Goal: Task Accomplishment & Management: Use online tool/utility

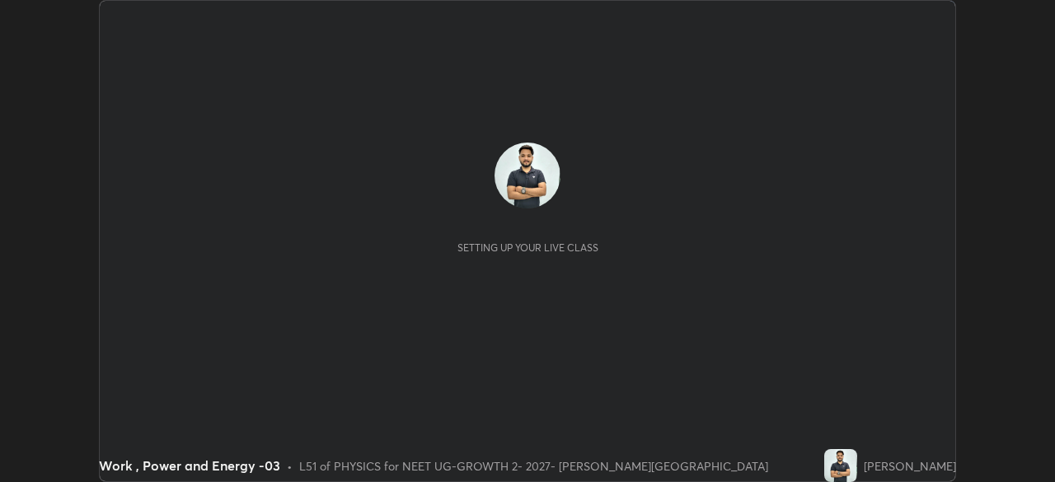
scroll to position [482, 1055]
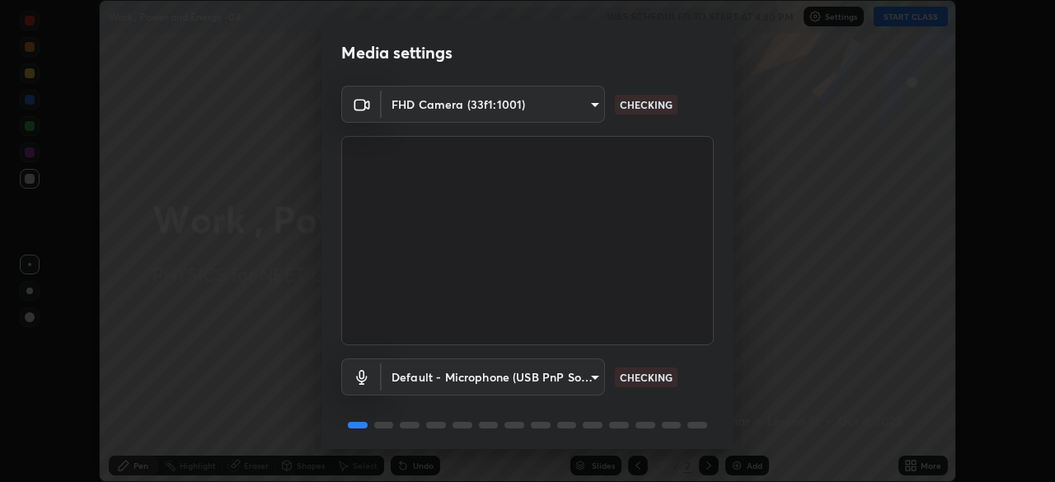
click at [700, 376] on div "Default - Microphone (USB PnP Sound Device) (08bb:2902) default CHECKING" at bounding box center [527, 376] width 372 height 37
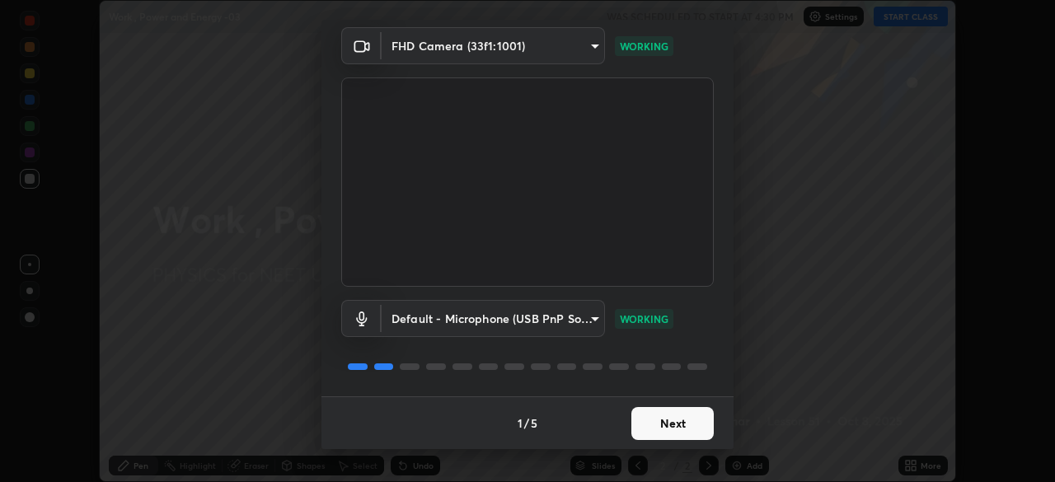
click at [662, 423] on button "Next" at bounding box center [672, 423] width 82 height 33
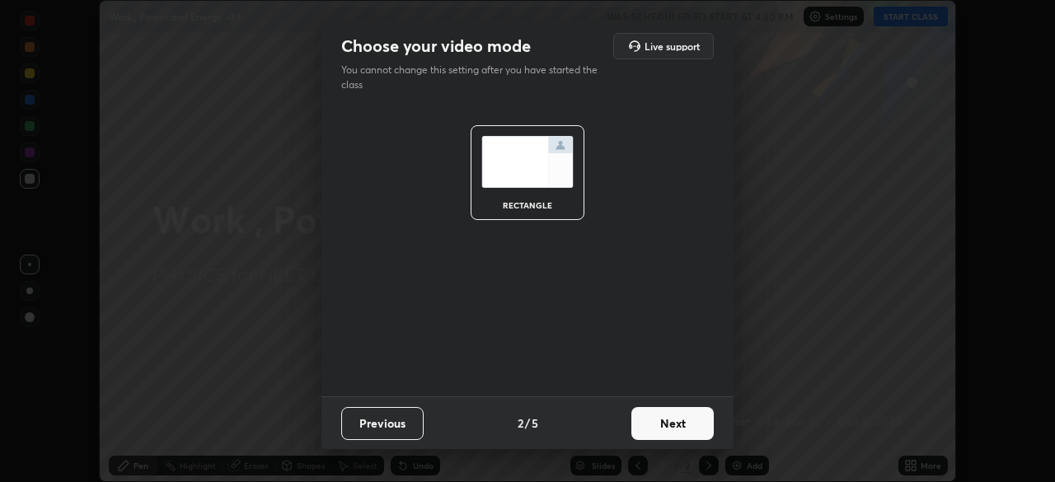
scroll to position [0, 0]
click at [661, 423] on button "Next" at bounding box center [672, 423] width 82 height 33
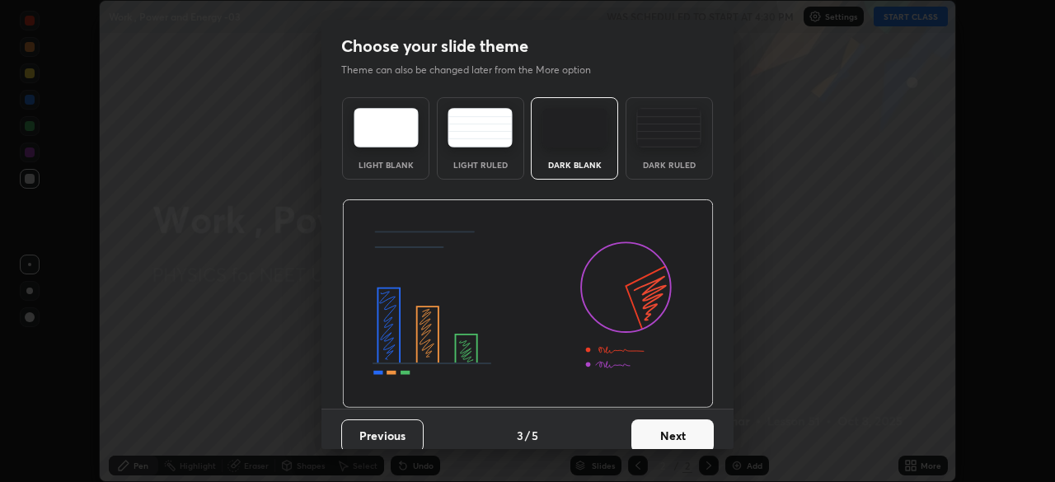
click at [674, 433] on button "Next" at bounding box center [672, 435] width 82 height 33
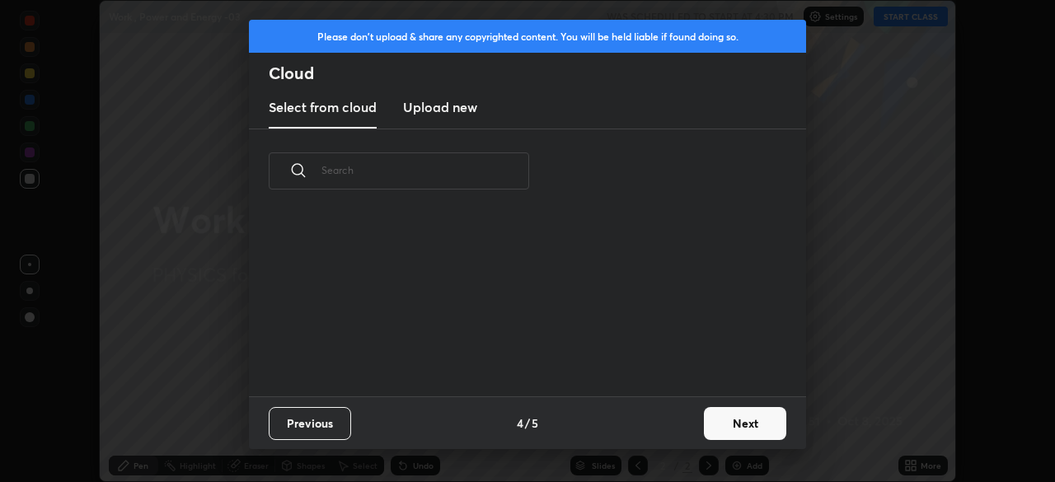
scroll to position [183, 529]
click at [737, 414] on button "Next" at bounding box center [745, 423] width 82 height 33
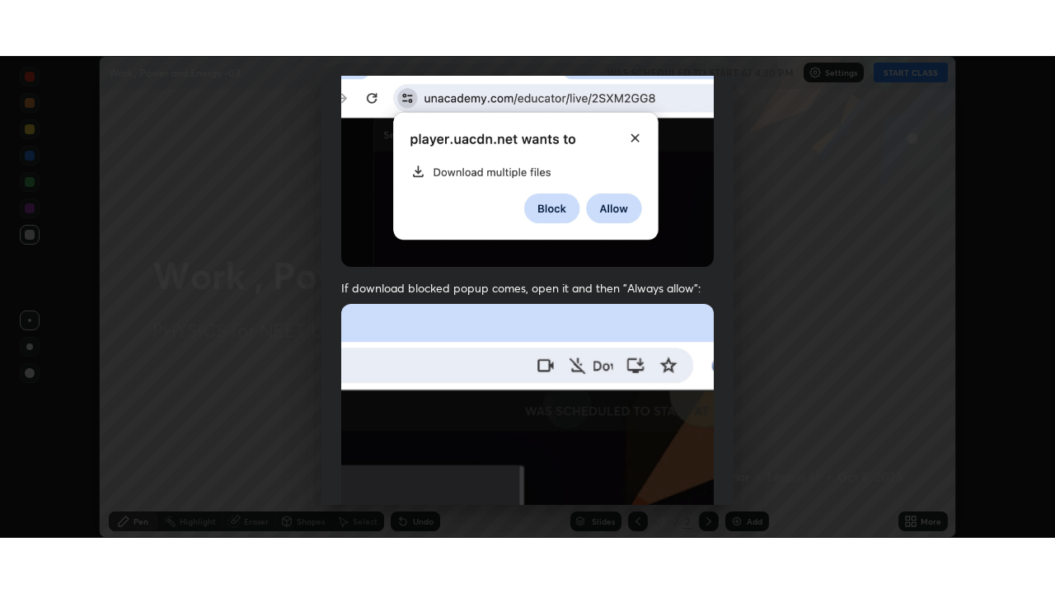
scroll to position [395, 0]
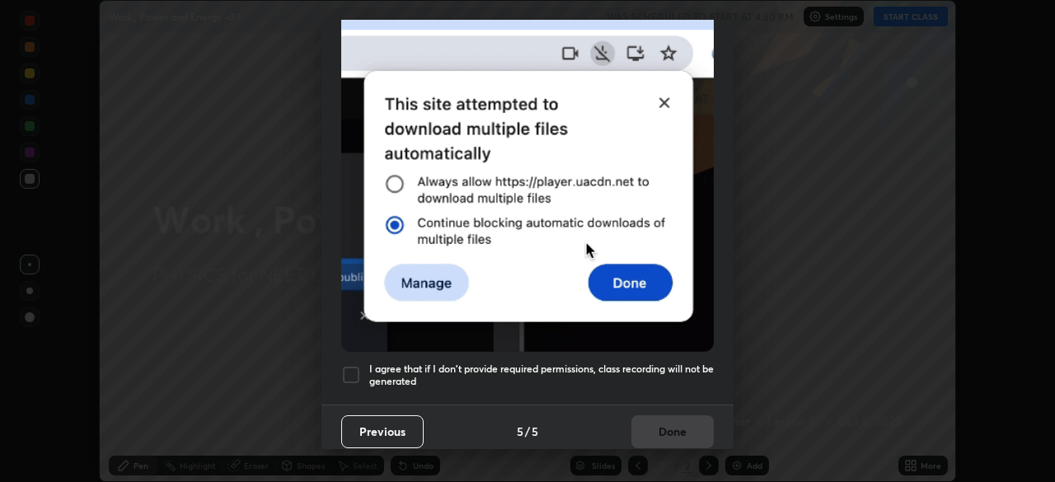
click at [357, 365] on div at bounding box center [351, 375] width 20 height 20
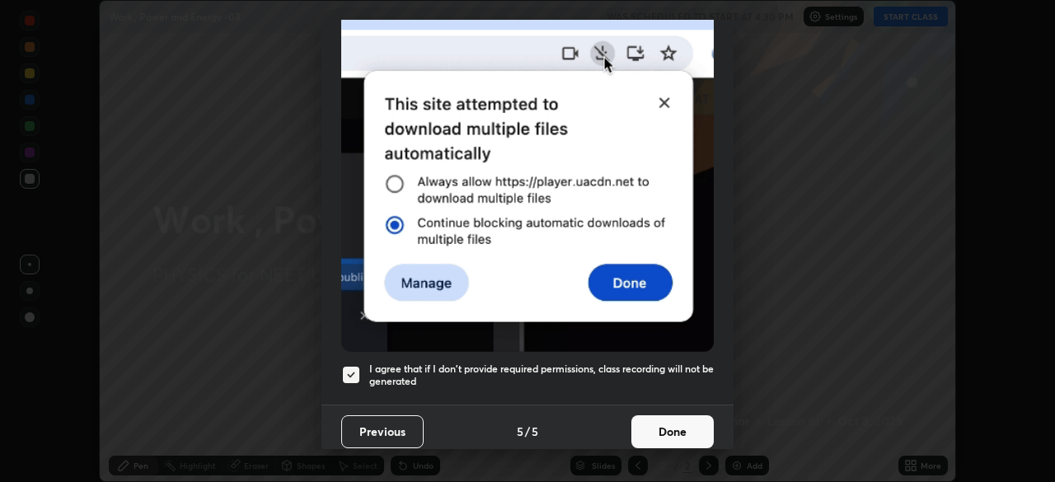
click at [665, 420] on button "Done" at bounding box center [672, 431] width 82 height 33
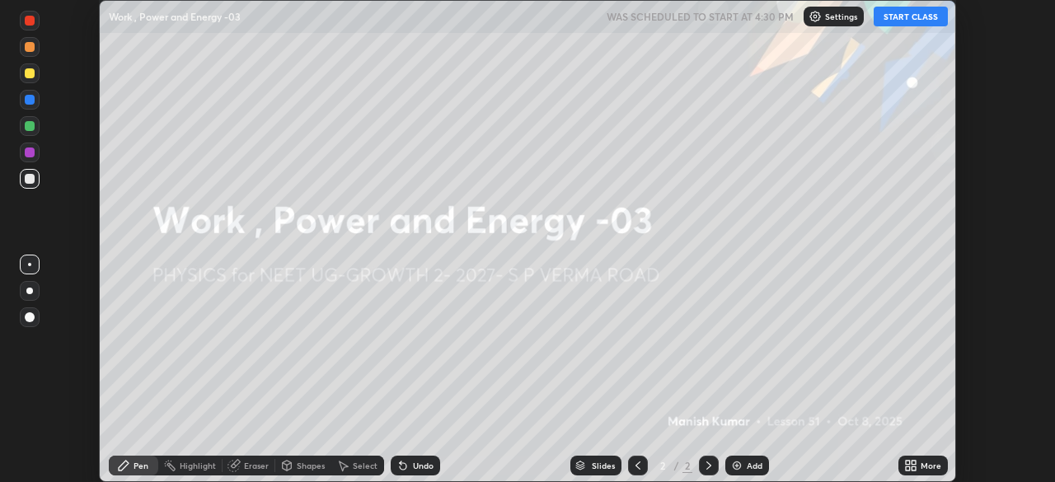
click at [916, 466] on icon at bounding box center [910, 465] width 13 height 13
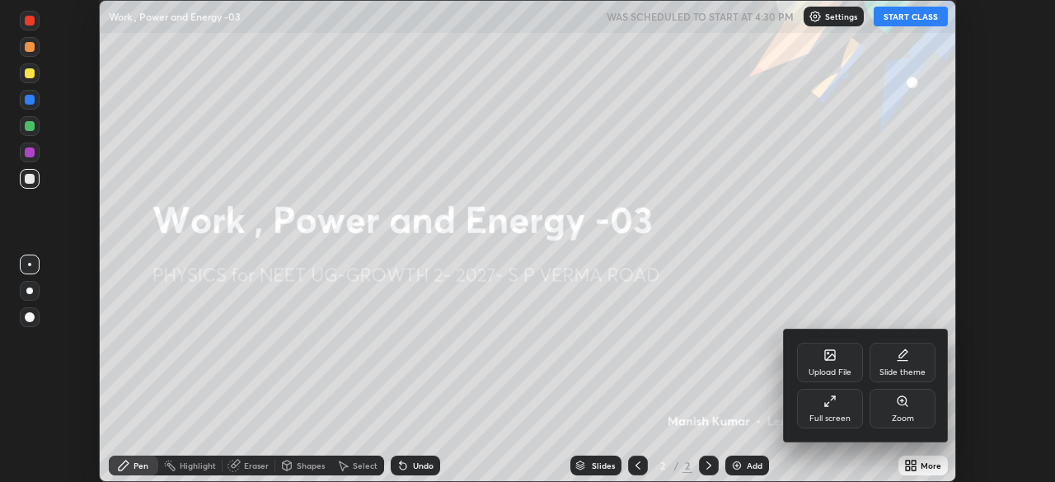
click at [826, 411] on div "Full screen" at bounding box center [830, 409] width 66 height 40
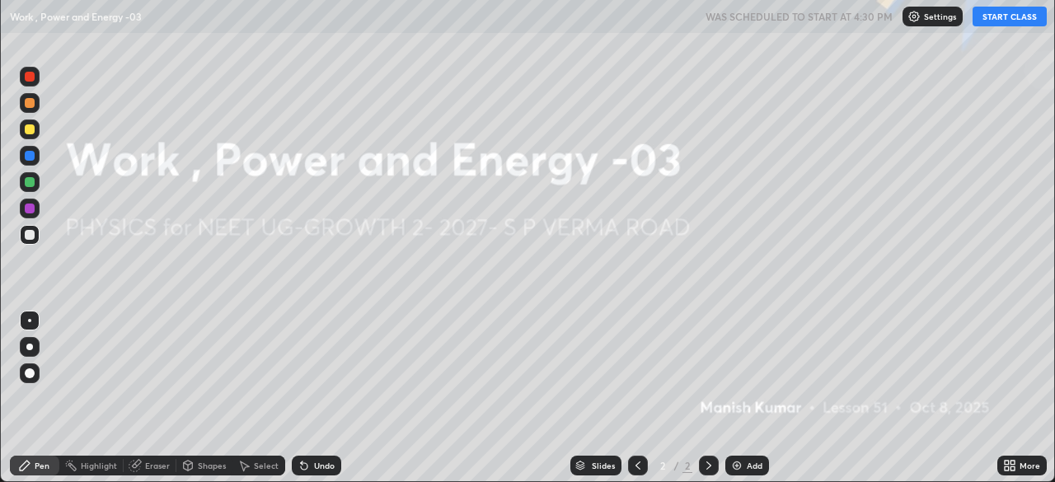
scroll to position [593, 1055]
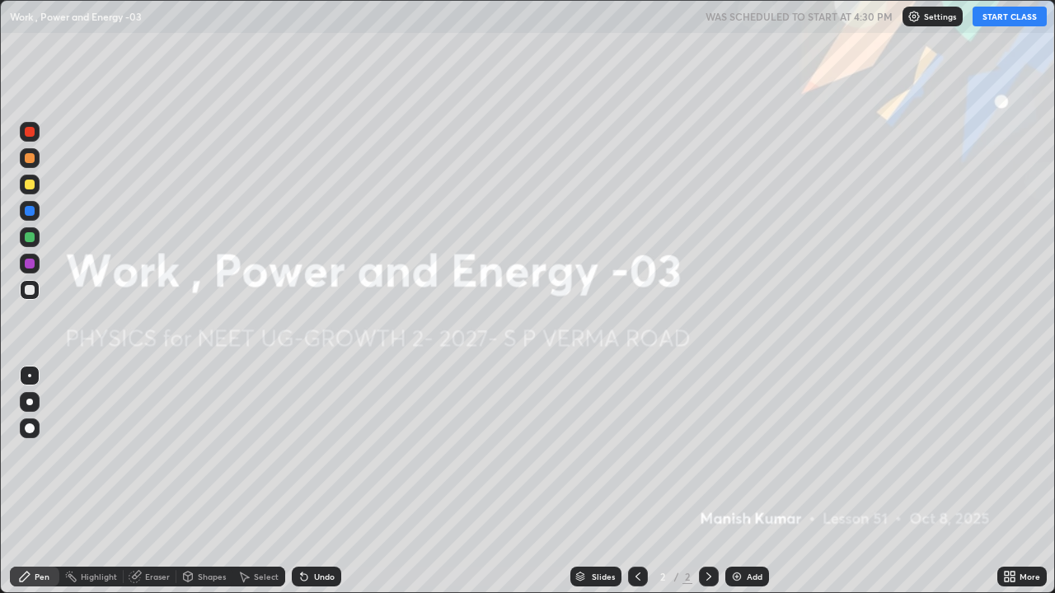
click at [1012, 16] on button "START CLASS" at bounding box center [1009, 17] width 74 height 20
click at [742, 481] on img at bounding box center [736, 576] width 13 height 13
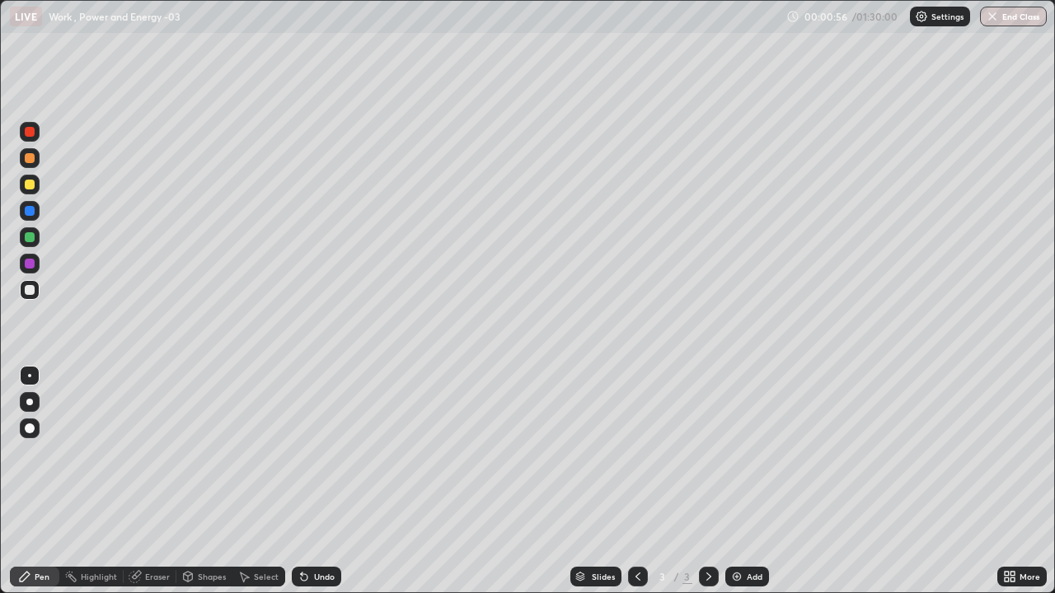
click at [30, 161] on div at bounding box center [30, 158] width 10 height 10
click at [29, 186] on div at bounding box center [30, 185] width 10 height 10
click at [31, 237] on div at bounding box center [30, 237] width 10 height 10
click at [26, 133] on div at bounding box center [30, 132] width 10 height 10
click at [28, 130] on div at bounding box center [30, 132] width 10 height 10
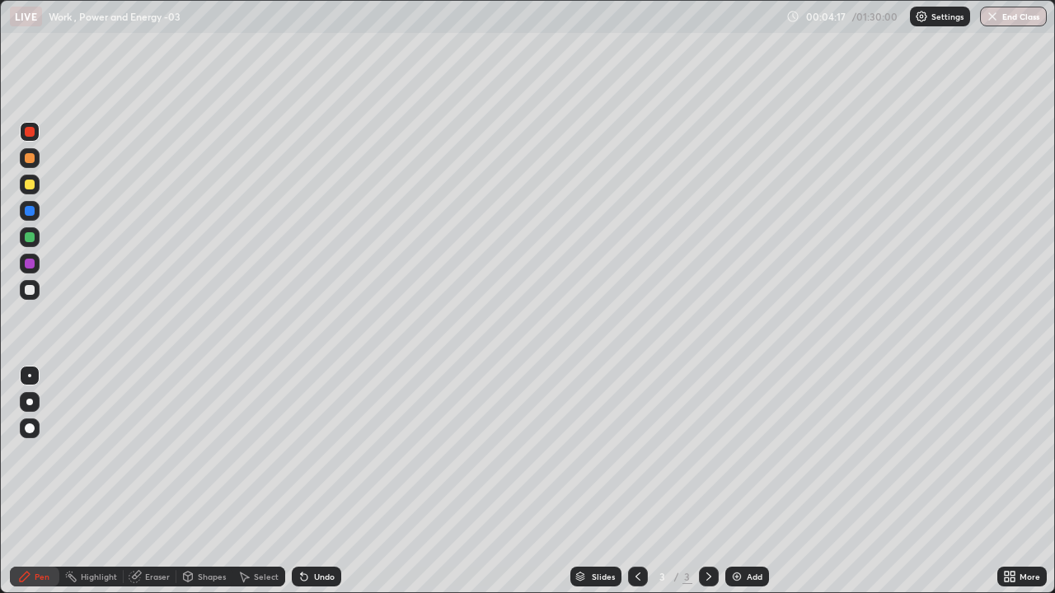
click at [30, 240] on div at bounding box center [30, 237] width 10 height 10
click at [30, 184] on div at bounding box center [30, 185] width 10 height 10
click at [30, 213] on div at bounding box center [30, 211] width 10 height 10
click at [25, 158] on div at bounding box center [30, 158] width 10 height 10
click at [28, 292] on div at bounding box center [30, 290] width 10 height 10
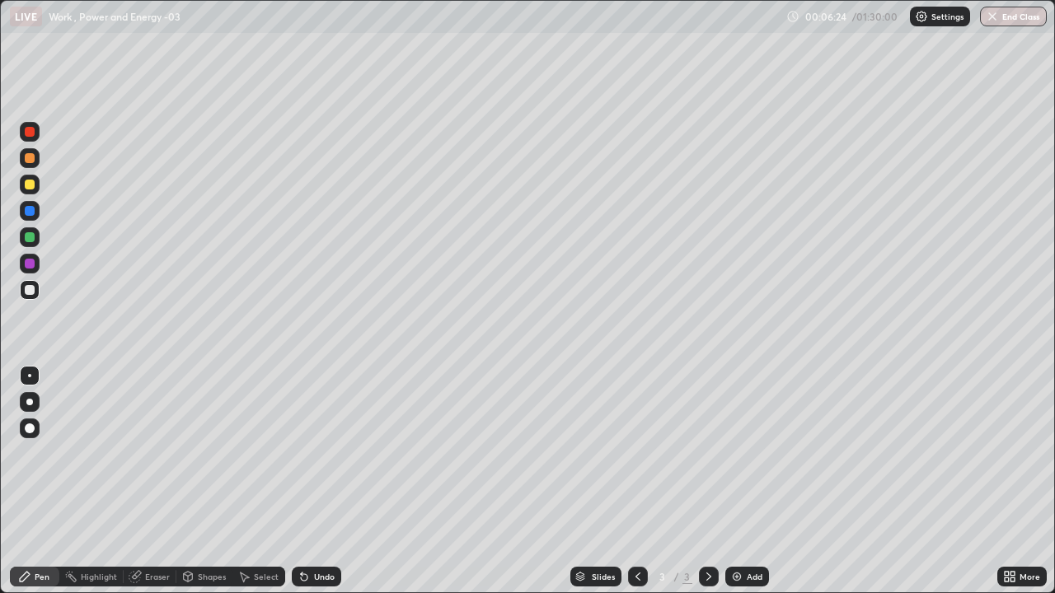
click at [33, 133] on div at bounding box center [30, 132] width 10 height 10
click at [746, 481] on div "Add" at bounding box center [754, 577] width 16 height 8
click at [28, 288] on div at bounding box center [30, 290] width 10 height 10
click at [30, 132] on div at bounding box center [30, 132] width 10 height 10
click at [30, 291] on div at bounding box center [30, 290] width 10 height 10
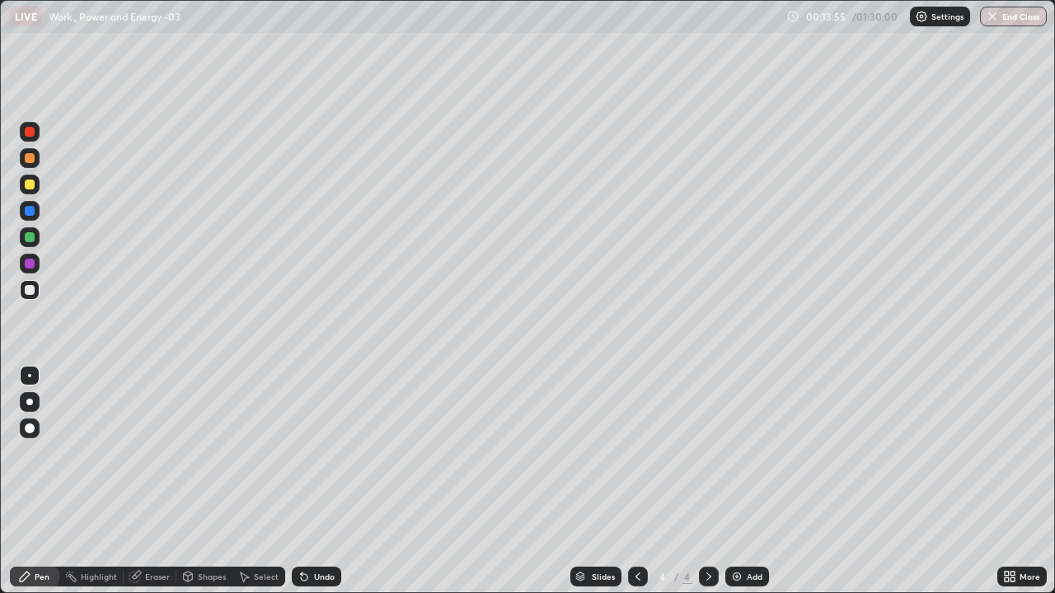
click at [311, 481] on div "Undo" at bounding box center [316, 577] width 49 height 20
click at [338, 481] on div "Undo" at bounding box center [316, 577] width 49 height 20
click at [319, 481] on div "Undo" at bounding box center [324, 577] width 21 height 8
click at [30, 134] on div at bounding box center [30, 132] width 10 height 10
click at [30, 237] on div at bounding box center [30, 237] width 10 height 10
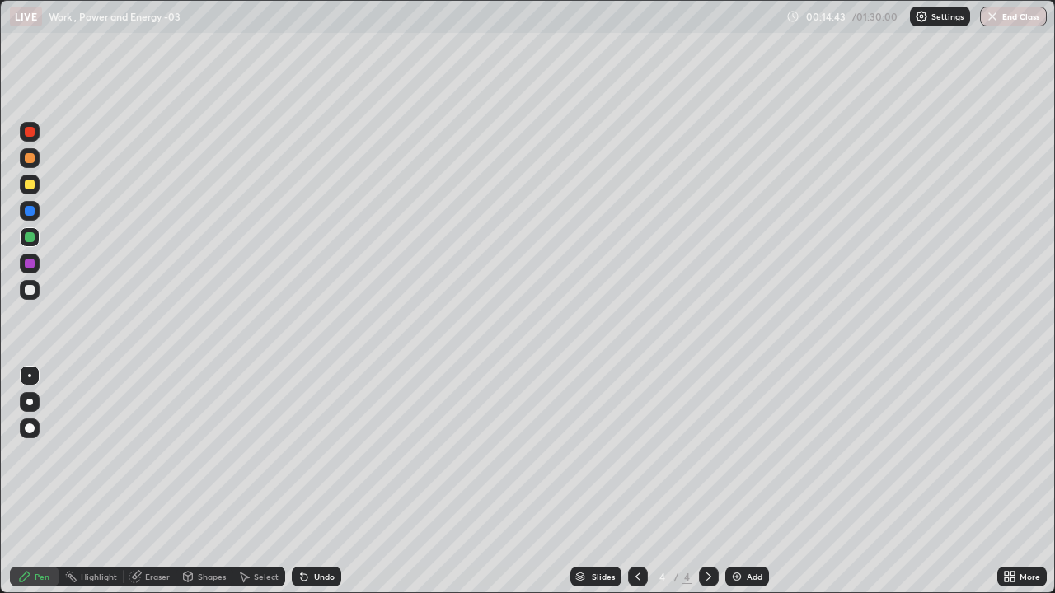
click at [26, 297] on div at bounding box center [30, 290] width 20 height 20
click at [30, 291] on div at bounding box center [30, 290] width 10 height 10
click at [38, 188] on div at bounding box center [30, 185] width 20 height 20
click at [26, 246] on div at bounding box center [30, 237] width 20 height 20
click at [39, 289] on div at bounding box center [30, 290] width 20 height 20
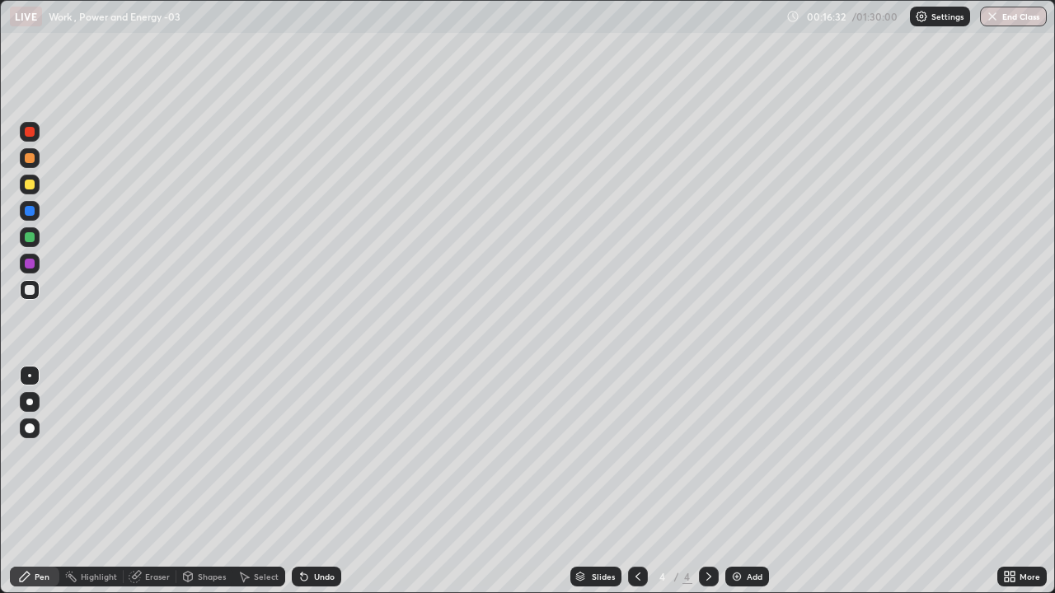
click at [151, 481] on div "Eraser" at bounding box center [157, 577] width 25 height 8
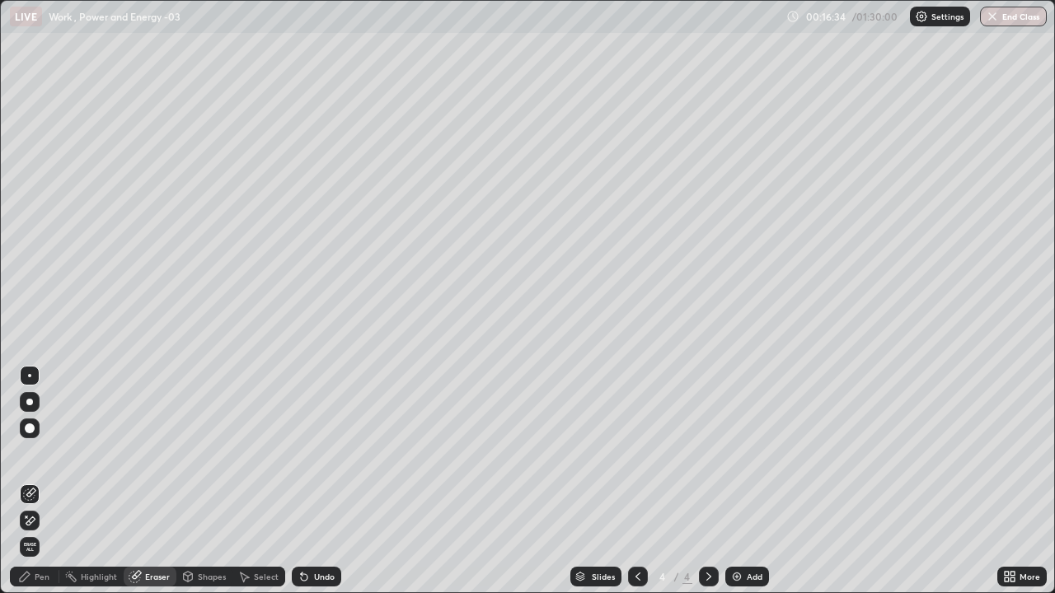
click at [40, 481] on div "Pen" at bounding box center [42, 577] width 15 height 8
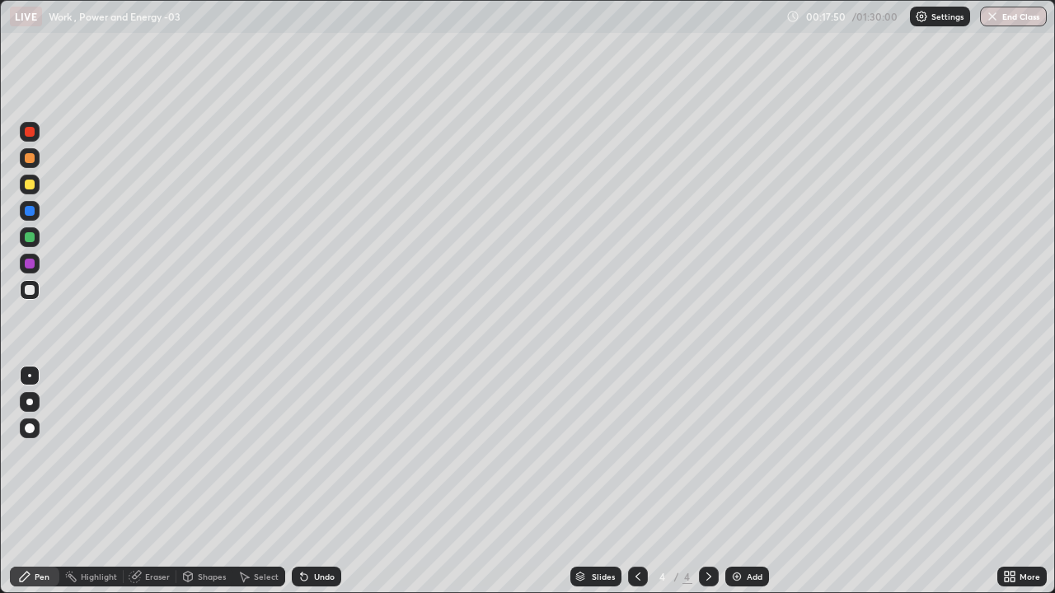
click at [25, 134] on div at bounding box center [30, 132] width 10 height 10
click at [743, 481] on div "Add" at bounding box center [747, 577] width 44 height 20
click at [30, 161] on div at bounding box center [30, 158] width 10 height 10
click at [30, 296] on div at bounding box center [30, 290] width 20 height 20
click at [31, 238] on div at bounding box center [30, 237] width 10 height 10
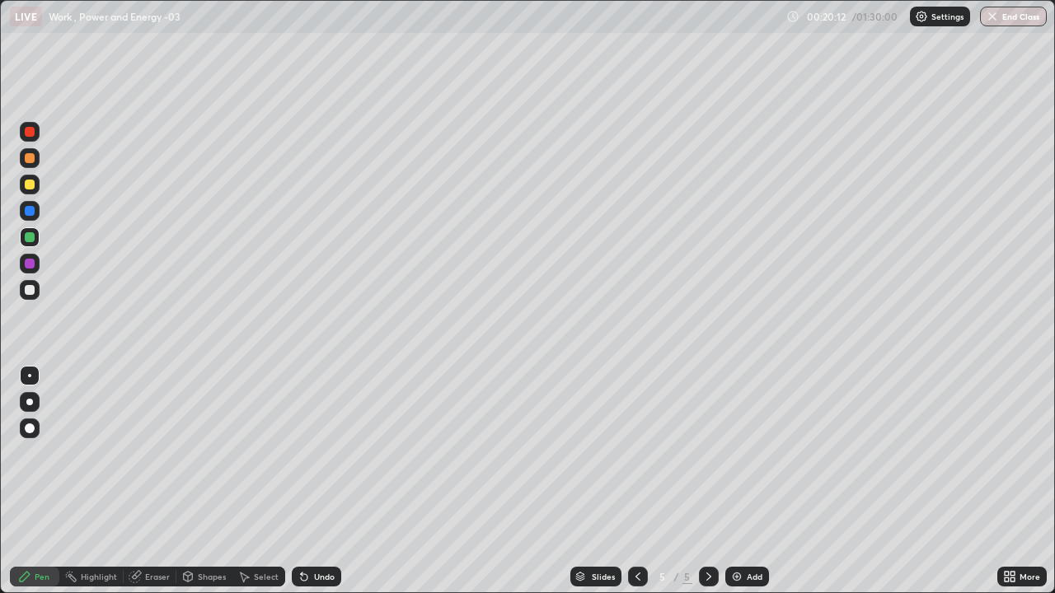
click at [25, 181] on div at bounding box center [30, 185] width 10 height 10
click at [30, 213] on div at bounding box center [30, 211] width 10 height 10
click at [739, 481] on img at bounding box center [736, 576] width 13 height 13
click at [33, 185] on div at bounding box center [30, 185] width 10 height 10
click at [33, 291] on div at bounding box center [30, 290] width 10 height 10
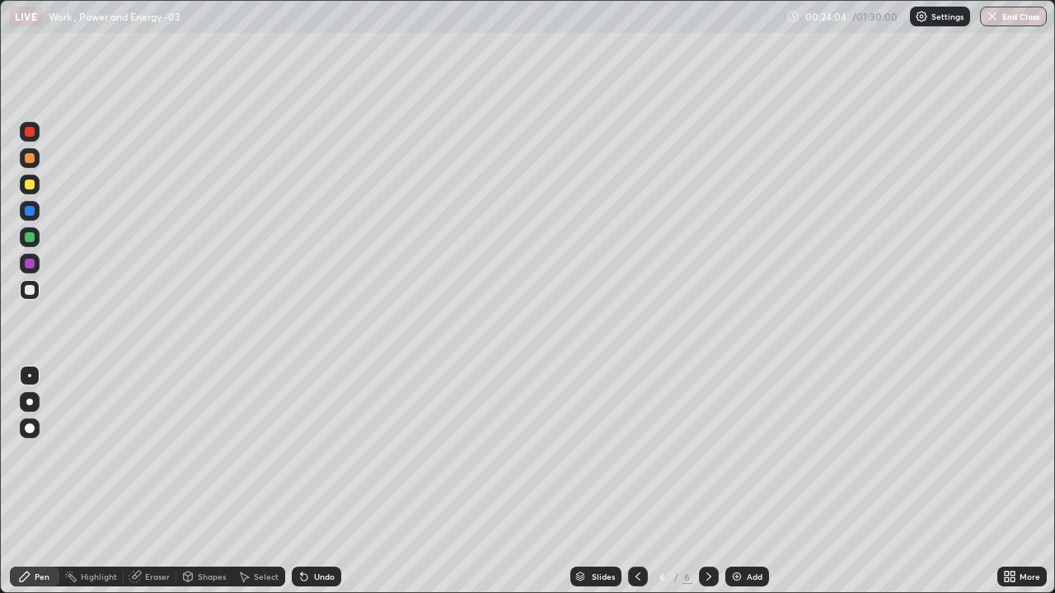
click at [30, 159] on div at bounding box center [30, 158] width 10 height 10
click at [33, 188] on div at bounding box center [30, 185] width 10 height 10
click at [27, 133] on div at bounding box center [30, 132] width 10 height 10
click at [32, 288] on div at bounding box center [30, 290] width 10 height 10
click at [28, 132] on div at bounding box center [30, 132] width 10 height 10
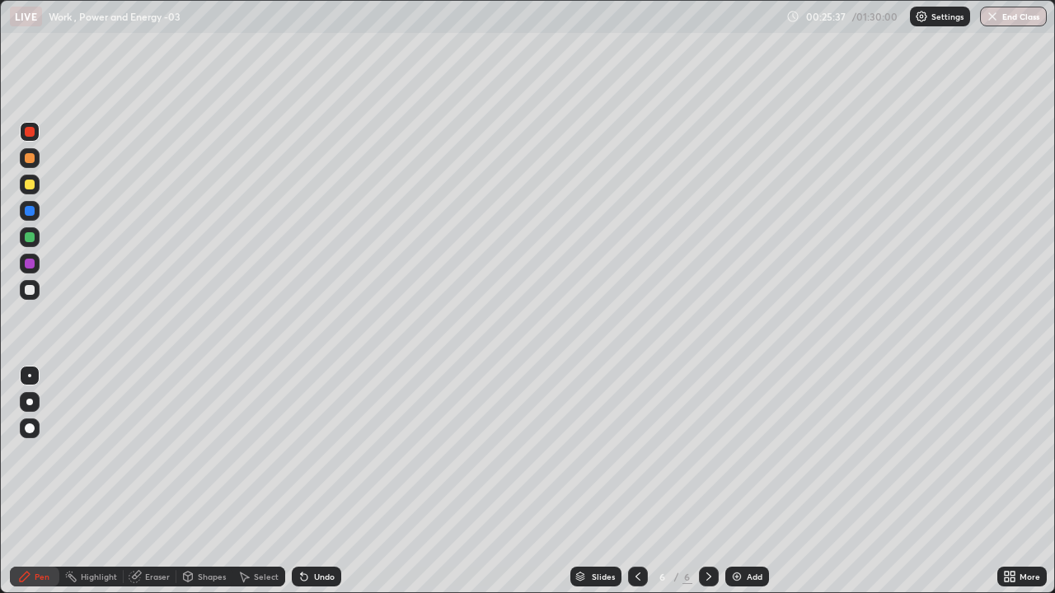
click at [30, 238] on div at bounding box center [30, 237] width 10 height 10
click at [143, 481] on div "Eraser" at bounding box center [150, 577] width 53 height 20
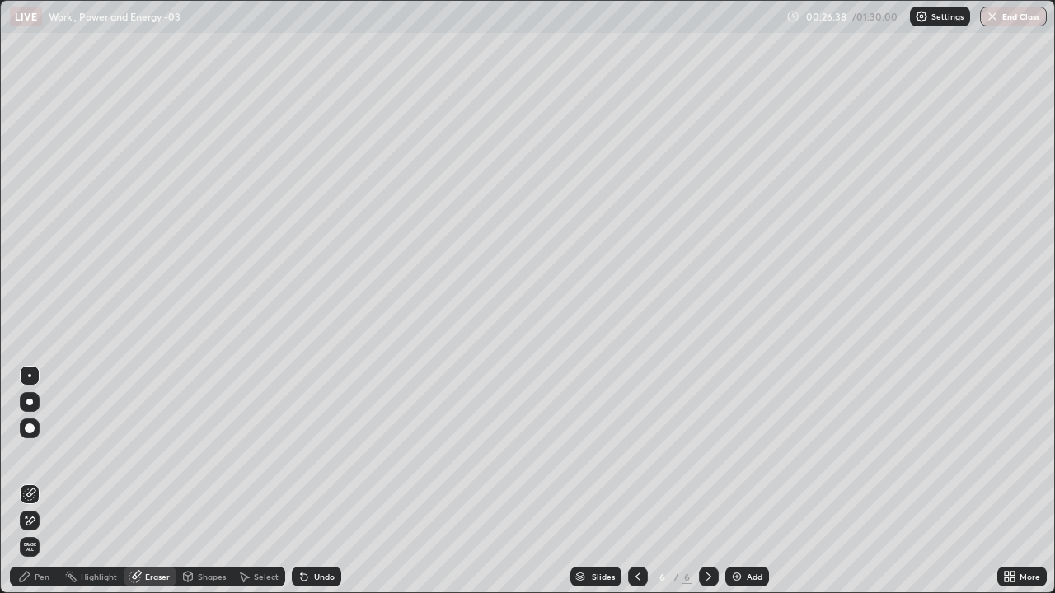
click at [49, 481] on div "Pen" at bounding box center [34, 577] width 49 height 20
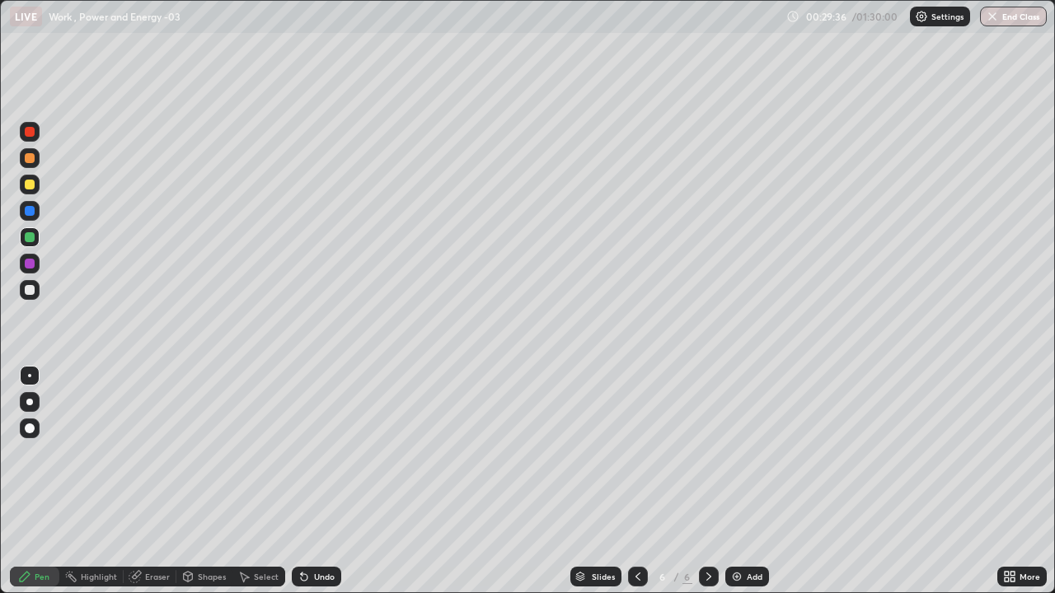
click at [752, 481] on div "Add" at bounding box center [754, 577] width 16 height 8
click at [32, 288] on div at bounding box center [30, 290] width 10 height 10
click at [29, 186] on div at bounding box center [30, 185] width 10 height 10
click at [33, 288] on div at bounding box center [30, 290] width 10 height 10
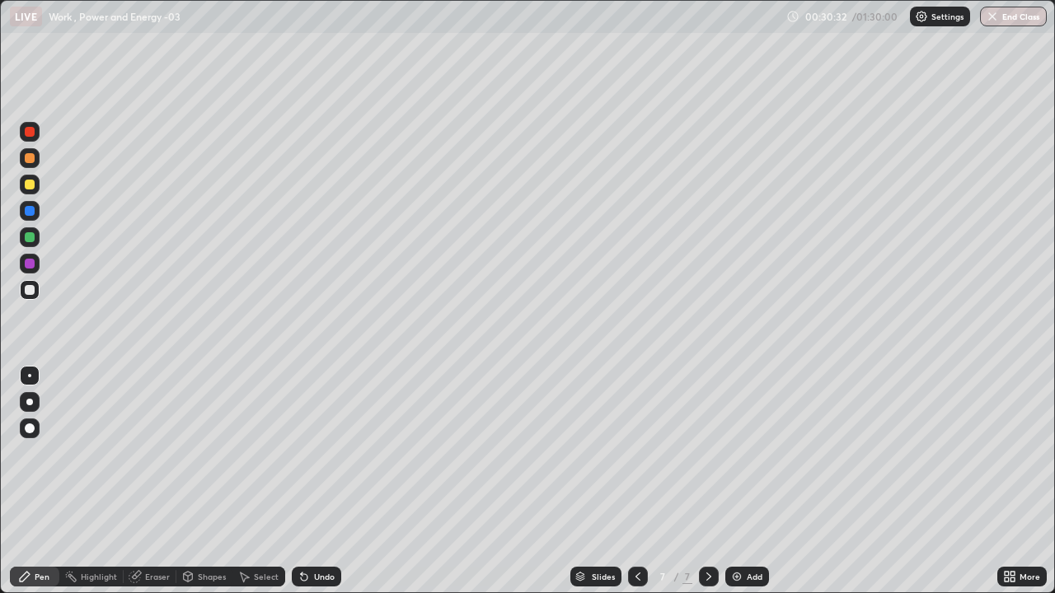
click at [27, 187] on div at bounding box center [30, 185] width 10 height 10
click at [32, 292] on div at bounding box center [30, 290] width 10 height 10
click at [31, 296] on div at bounding box center [30, 290] width 20 height 20
click at [35, 292] on div at bounding box center [30, 290] width 20 height 20
click at [30, 159] on div at bounding box center [30, 158] width 10 height 10
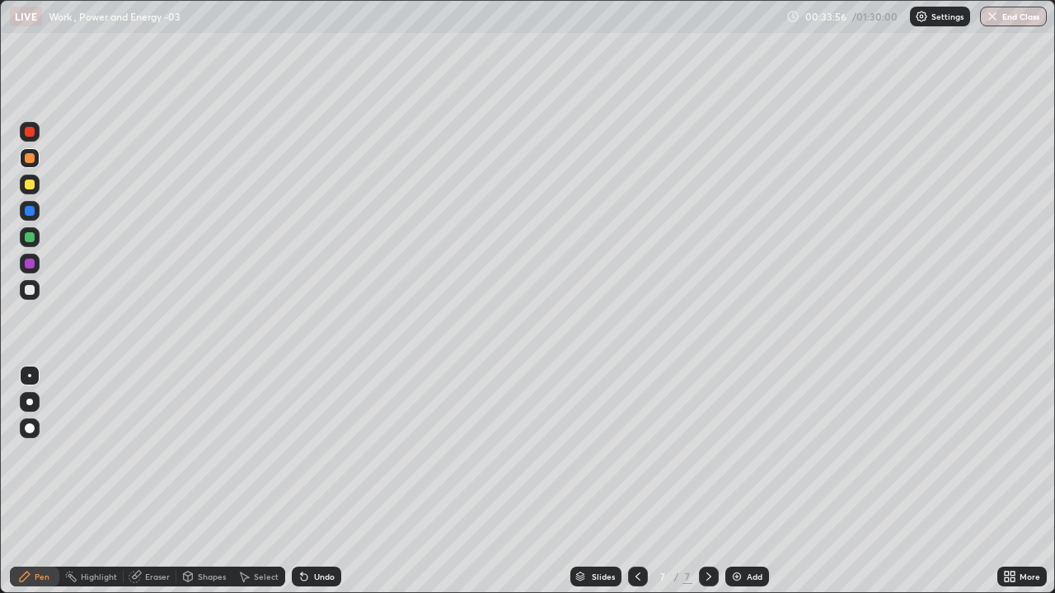
click at [749, 481] on div "Add" at bounding box center [754, 577] width 16 height 8
click at [30, 291] on div at bounding box center [30, 290] width 10 height 10
click at [30, 158] on div at bounding box center [30, 158] width 10 height 10
click at [31, 296] on div at bounding box center [30, 290] width 20 height 20
click at [28, 157] on div at bounding box center [30, 158] width 10 height 10
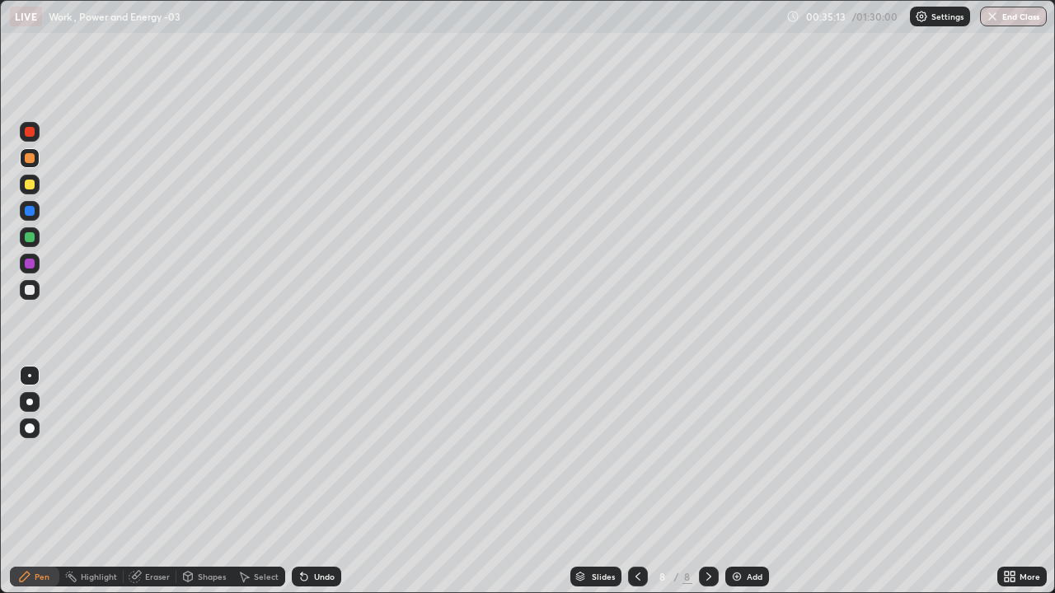
click at [30, 132] on div at bounding box center [30, 132] width 10 height 10
click at [32, 291] on div at bounding box center [30, 290] width 10 height 10
click at [628, 481] on div at bounding box center [638, 577] width 20 height 20
click at [706, 481] on icon at bounding box center [708, 576] width 13 height 13
click at [741, 481] on img at bounding box center [736, 576] width 13 height 13
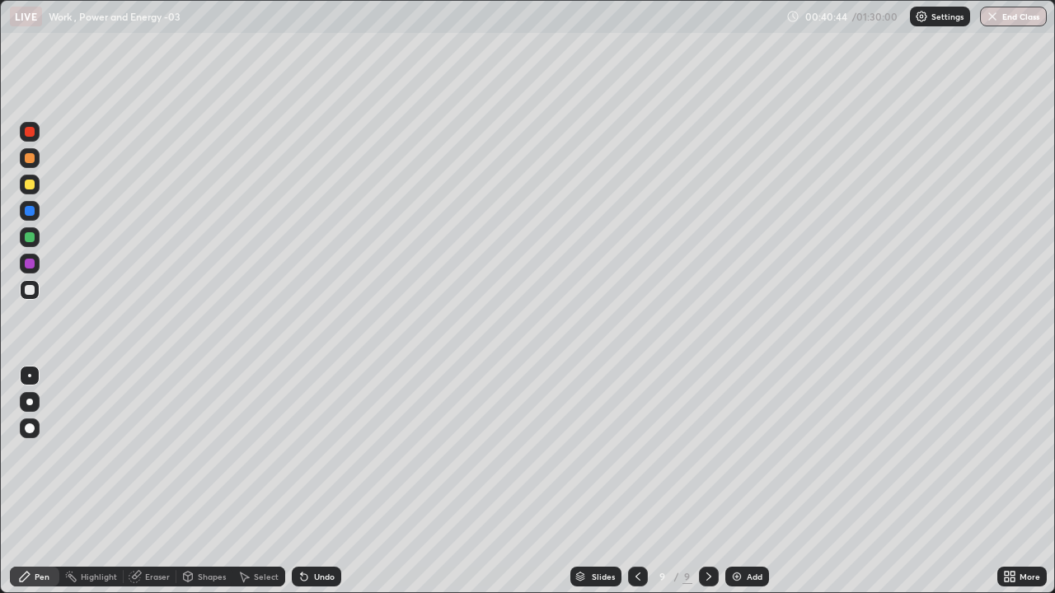
click at [37, 289] on div at bounding box center [30, 290] width 20 height 20
click at [36, 161] on div at bounding box center [30, 158] width 20 height 20
click at [335, 481] on div "Undo" at bounding box center [316, 577] width 49 height 20
click at [331, 481] on div "Undo" at bounding box center [324, 577] width 21 height 8
click at [333, 481] on div "Undo" at bounding box center [316, 577] width 49 height 20
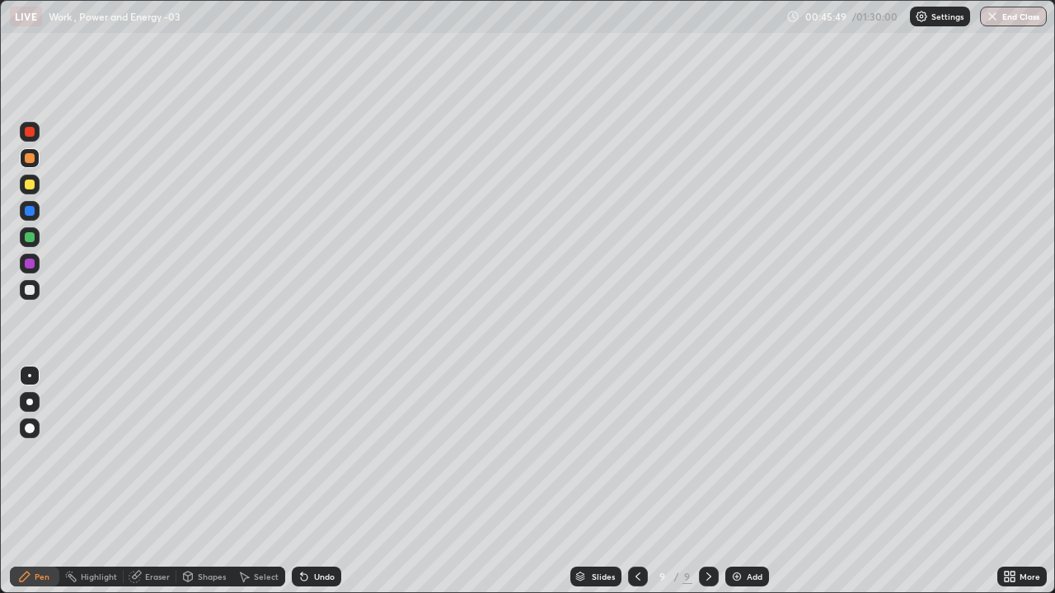
click at [326, 481] on div "Undo" at bounding box center [316, 577] width 49 height 20
click at [327, 481] on div "Undo" at bounding box center [316, 577] width 49 height 20
click at [329, 481] on div "Undo" at bounding box center [324, 577] width 21 height 8
click at [334, 481] on div "Undo" at bounding box center [316, 577] width 49 height 20
click at [322, 481] on div "Undo" at bounding box center [324, 577] width 21 height 8
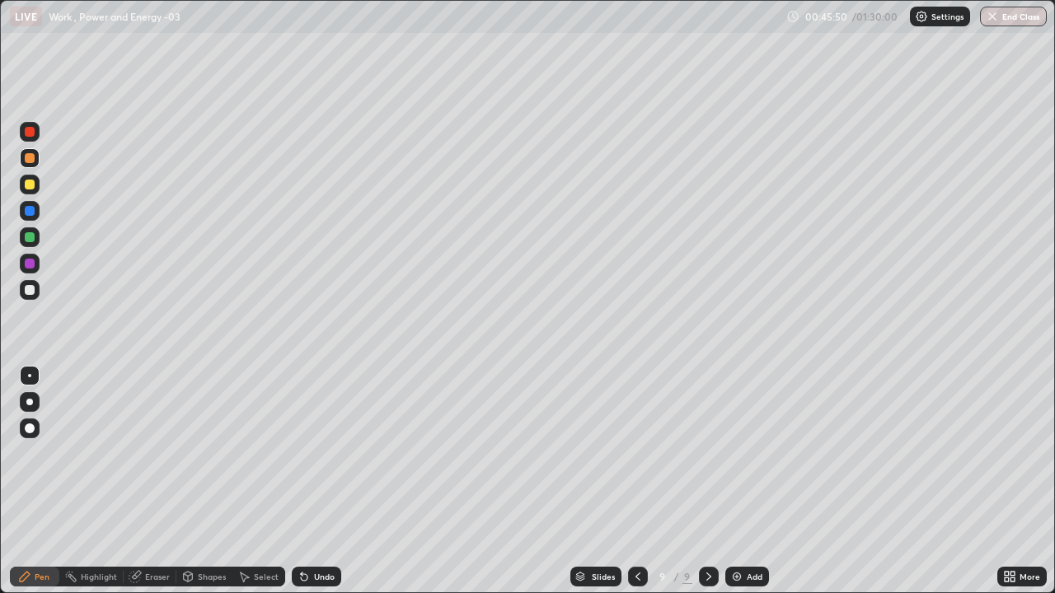
click at [319, 481] on div "Undo" at bounding box center [316, 577] width 49 height 20
click at [313, 481] on div "Undo" at bounding box center [316, 577] width 49 height 20
click at [307, 481] on div "Undo" at bounding box center [316, 577] width 49 height 20
click at [306, 481] on div "Undo" at bounding box center [316, 577] width 49 height 20
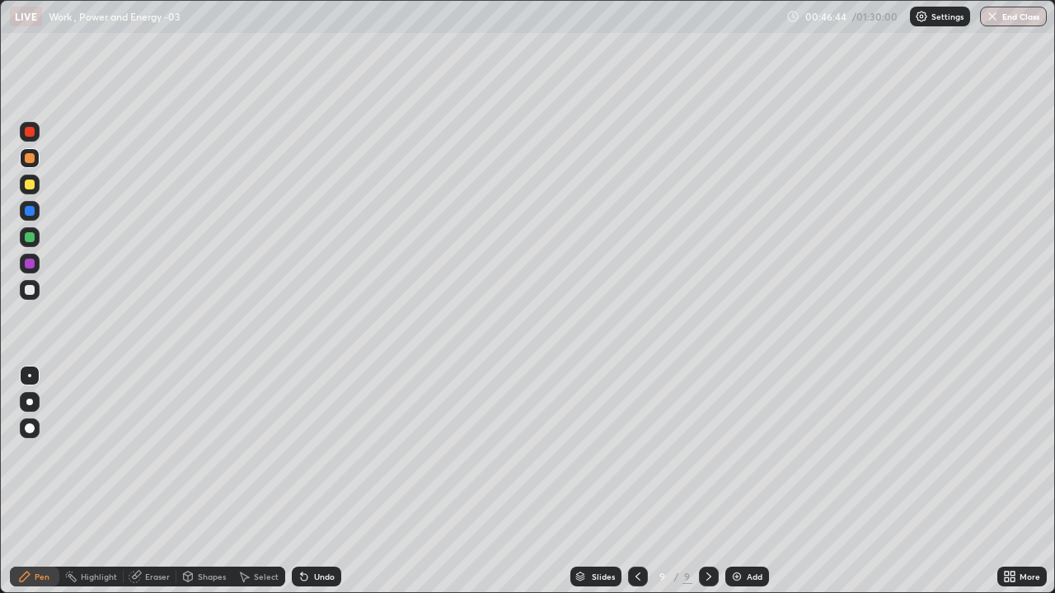
click at [310, 481] on div "Undo" at bounding box center [316, 577] width 49 height 20
click at [306, 481] on div "Undo" at bounding box center [316, 577] width 49 height 20
click at [302, 481] on icon at bounding box center [304, 577] width 7 height 7
click at [297, 481] on icon at bounding box center [303, 576] width 13 height 13
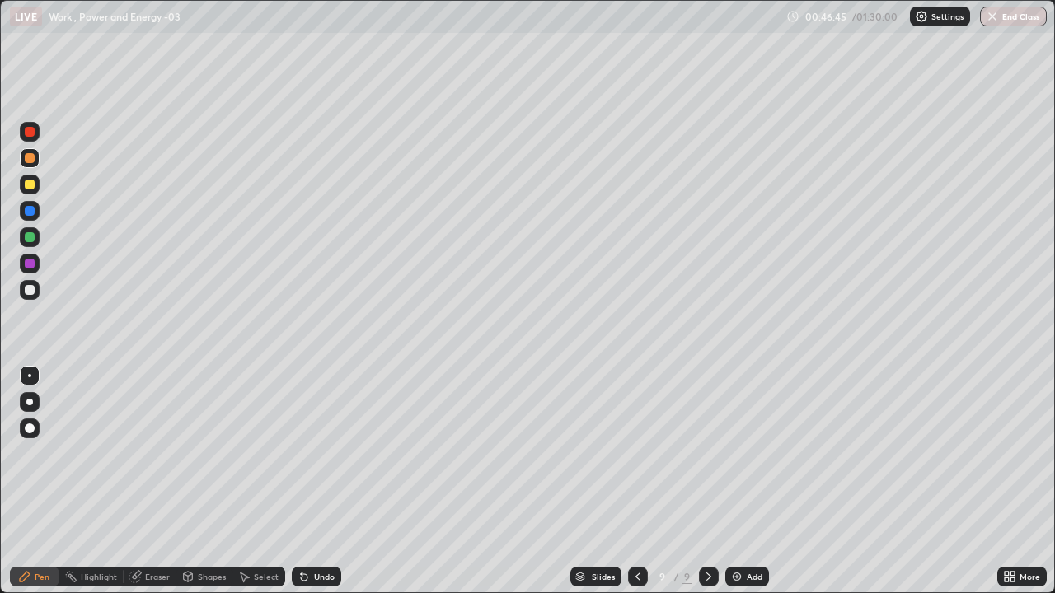
click at [297, 481] on icon at bounding box center [303, 576] width 13 height 13
click at [299, 481] on icon at bounding box center [303, 576] width 13 height 13
click at [298, 481] on div "Undo" at bounding box center [316, 577] width 49 height 20
click at [297, 481] on div "Undo" at bounding box center [316, 577] width 49 height 20
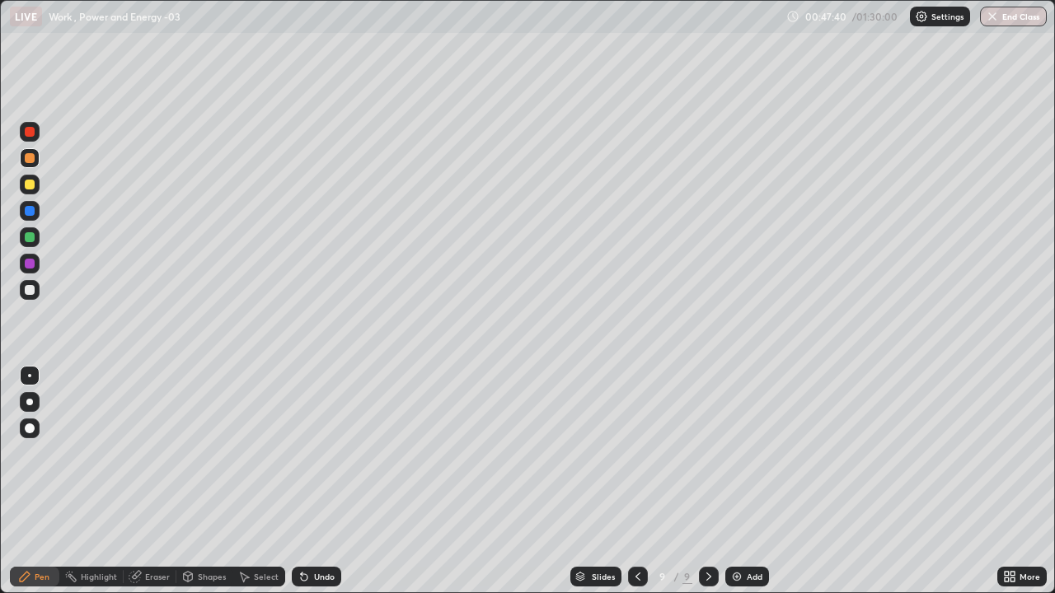
click at [20, 131] on div at bounding box center [30, 132] width 20 height 20
click at [709, 481] on icon at bounding box center [708, 576] width 13 height 13
click at [751, 481] on div "Add" at bounding box center [754, 577] width 16 height 8
click at [37, 187] on div at bounding box center [30, 185] width 20 height 20
click at [30, 293] on div at bounding box center [30, 290] width 10 height 10
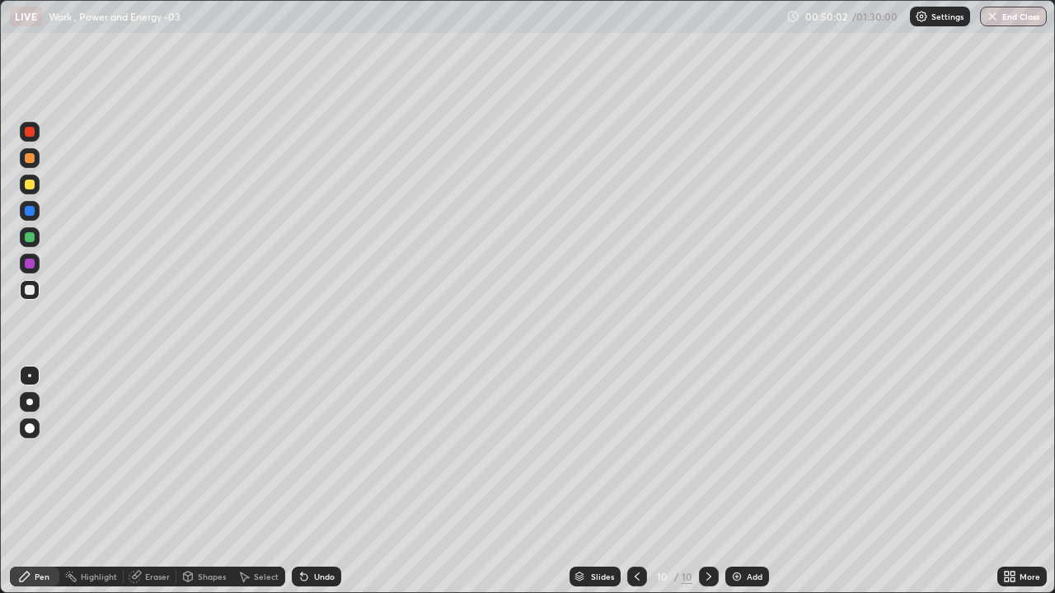
click at [28, 135] on div at bounding box center [30, 132] width 10 height 10
click at [28, 287] on div at bounding box center [30, 290] width 10 height 10
click at [30, 185] on div at bounding box center [30, 185] width 10 height 10
click at [32, 288] on div at bounding box center [30, 290] width 10 height 10
click at [31, 241] on div at bounding box center [30, 237] width 10 height 10
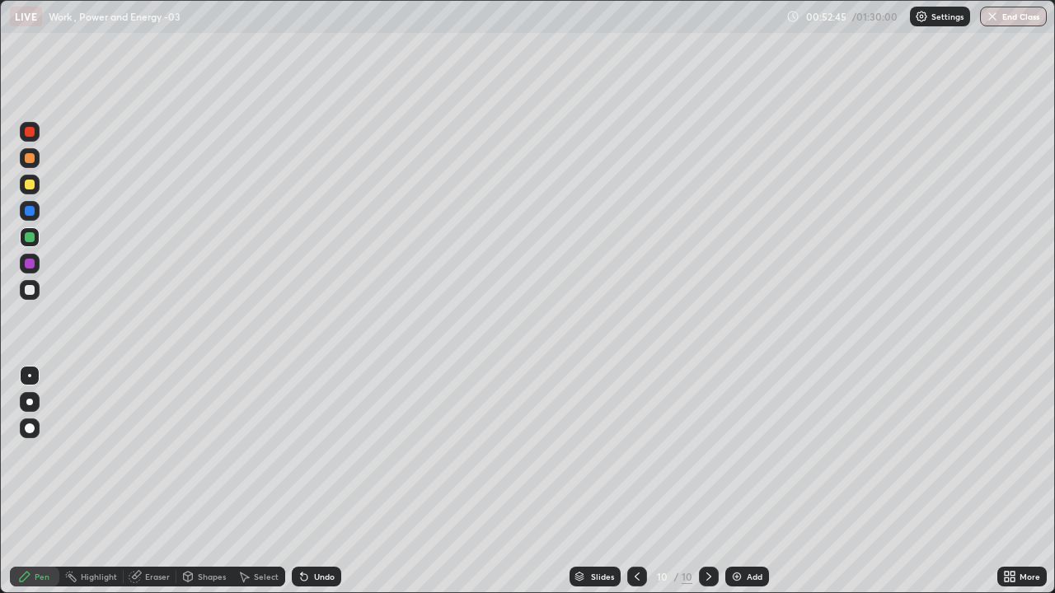
click at [30, 139] on div at bounding box center [30, 132] width 20 height 20
click at [754, 481] on div "Add" at bounding box center [747, 577] width 44 height 20
click at [39, 292] on div at bounding box center [30, 290] width 20 height 20
click at [33, 186] on div at bounding box center [30, 185] width 10 height 10
click at [33, 294] on div at bounding box center [30, 290] width 20 height 20
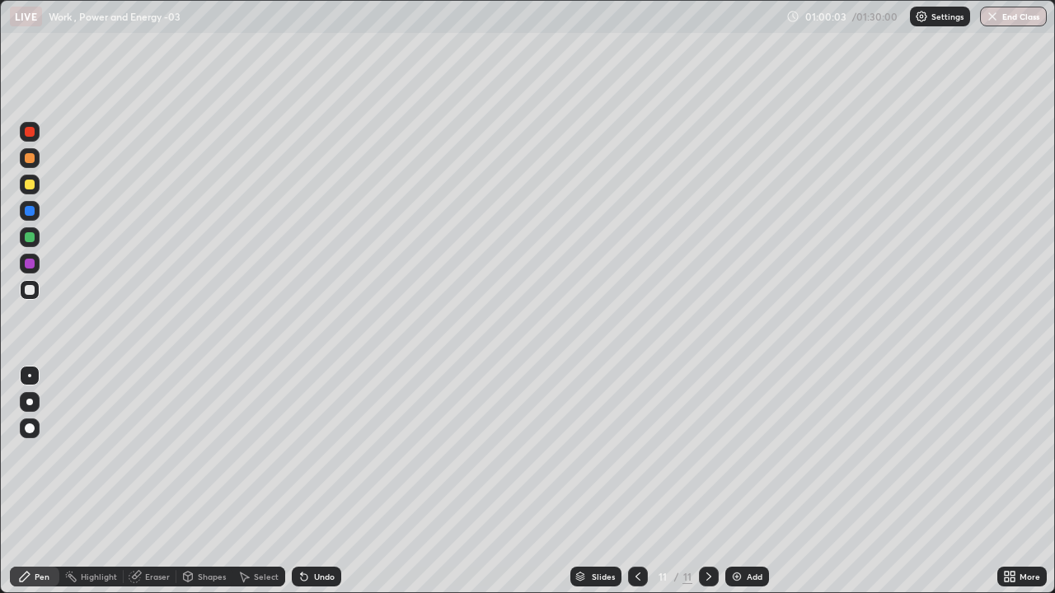
click at [759, 481] on div "Add" at bounding box center [754, 577] width 16 height 8
click at [36, 186] on div at bounding box center [30, 185] width 20 height 20
click at [31, 291] on div at bounding box center [30, 290] width 10 height 10
click at [30, 192] on div at bounding box center [30, 185] width 20 height 20
click at [31, 133] on div at bounding box center [30, 132] width 10 height 10
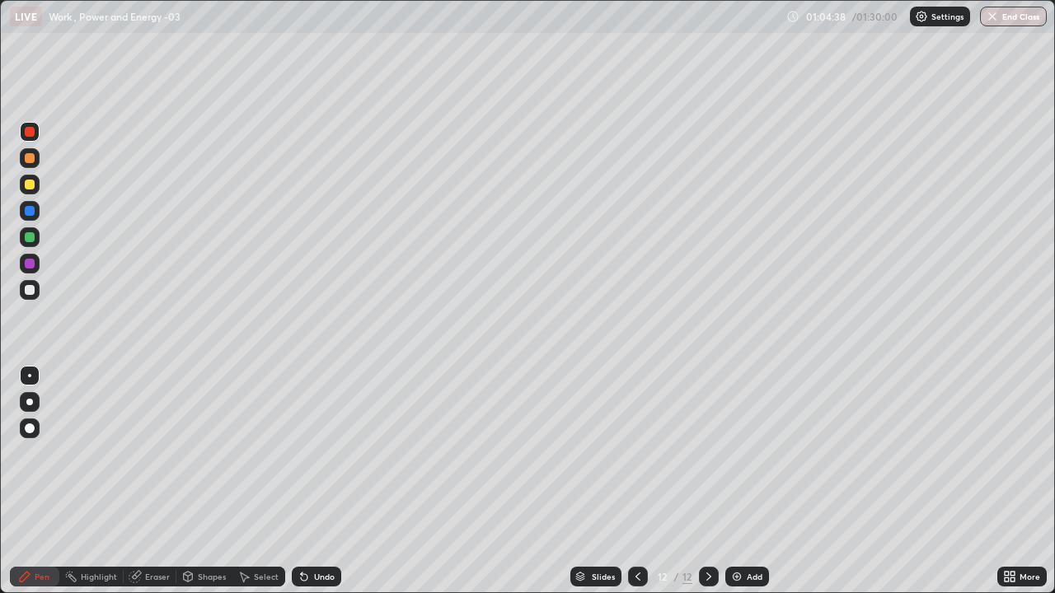
click at [35, 186] on div at bounding box center [30, 185] width 20 height 20
click at [35, 297] on div at bounding box center [30, 290] width 20 height 20
click at [36, 267] on div at bounding box center [30, 264] width 20 height 20
click at [30, 290] on div at bounding box center [30, 290] width 10 height 10
click at [30, 134] on div at bounding box center [30, 132] width 10 height 10
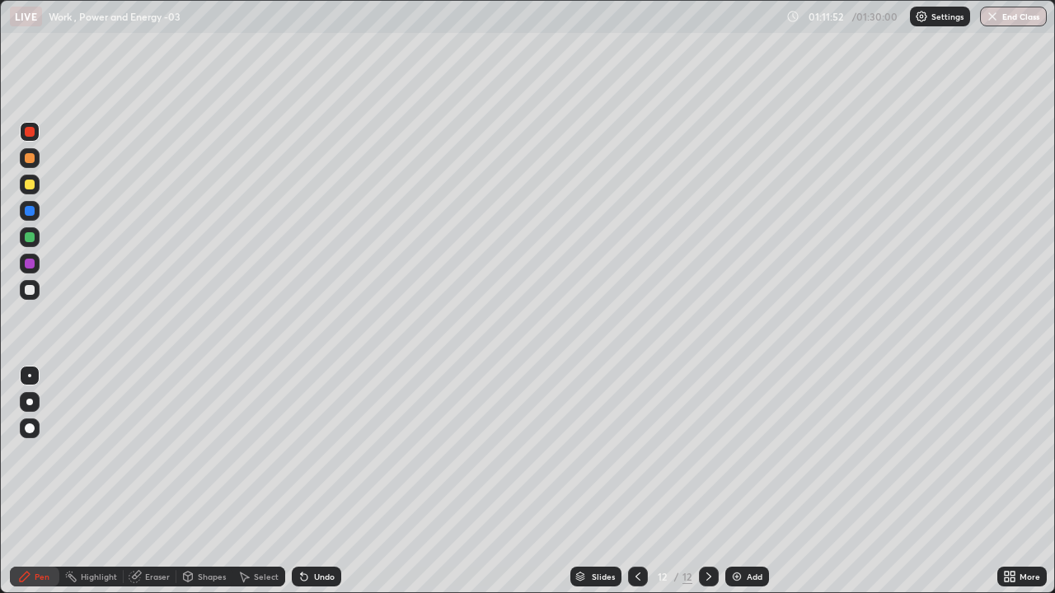
click at [746, 481] on div "Add" at bounding box center [747, 577] width 44 height 20
click at [30, 290] on div at bounding box center [30, 290] width 10 height 10
click at [32, 160] on div at bounding box center [30, 158] width 10 height 10
click at [35, 132] on div at bounding box center [30, 132] width 20 height 20
click at [30, 185] on div at bounding box center [30, 185] width 10 height 10
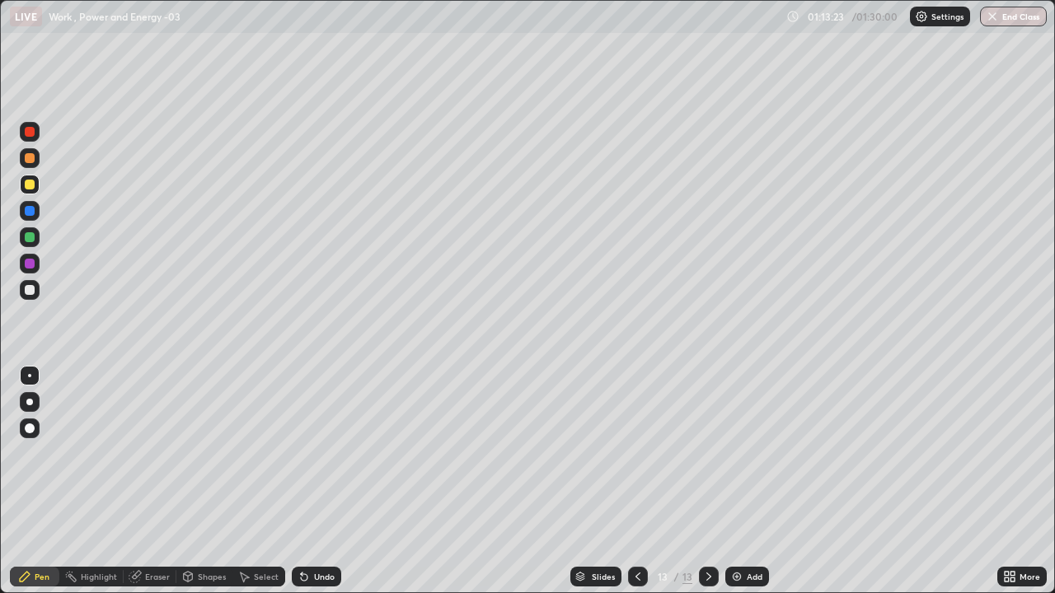
click at [34, 237] on div at bounding box center [30, 237] width 10 height 10
click at [752, 481] on div "Add" at bounding box center [747, 577] width 44 height 20
click at [32, 294] on div at bounding box center [30, 290] width 10 height 10
click at [30, 185] on div at bounding box center [30, 185] width 10 height 10
click at [36, 241] on div at bounding box center [30, 237] width 20 height 20
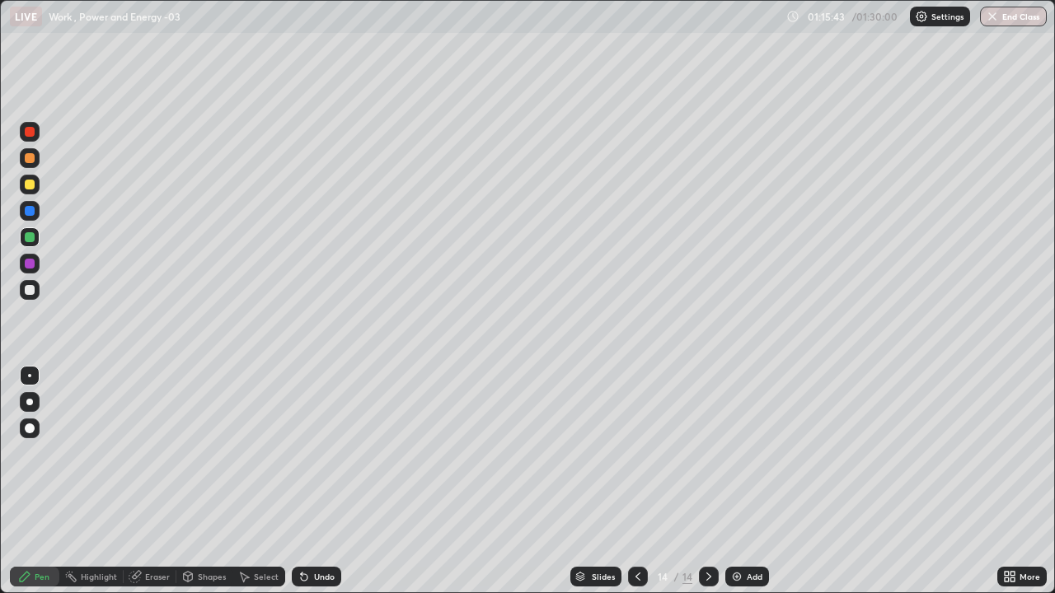
click at [31, 291] on div at bounding box center [30, 290] width 10 height 10
click at [32, 236] on div at bounding box center [30, 237] width 10 height 10
click at [34, 188] on div at bounding box center [30, 185] width 20 height 20
click at [30, 159] on div at bounding box center [30, 158] width 10 height 10
click at [636, 481] on icon at bounding box center [637, 576] width 13 height 13
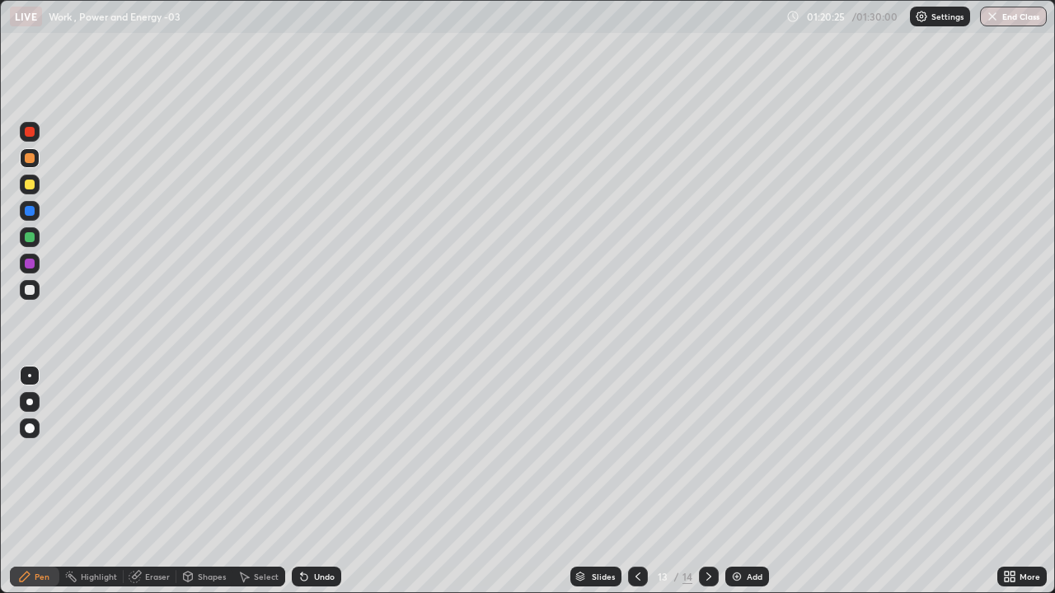
click at [638, 481] on icon at bounding box center [637, 577] width 5 height 8
click at [706, 481] on icon at bounding box center [708, 576] width 13 height 13
click at [704, 481] on icon at bounding box center [708, 576] width 13 height 13
click at [1020, 481] on div "More" at bounding box center [1029, 577] width 21 height 8
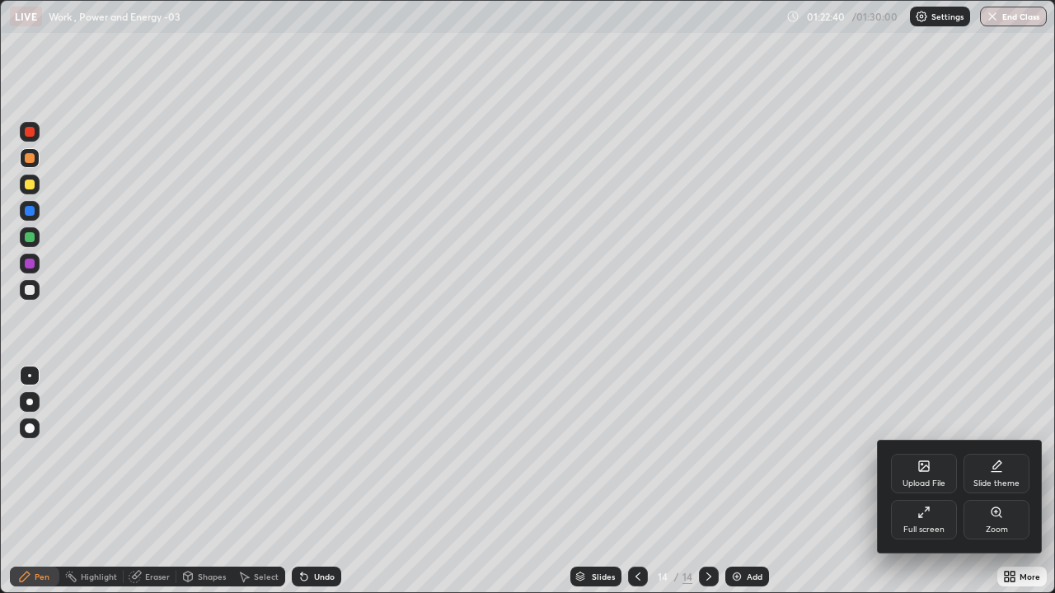
click at [920, 481] on icon at bounding box center [921, 515] width 4 height 4
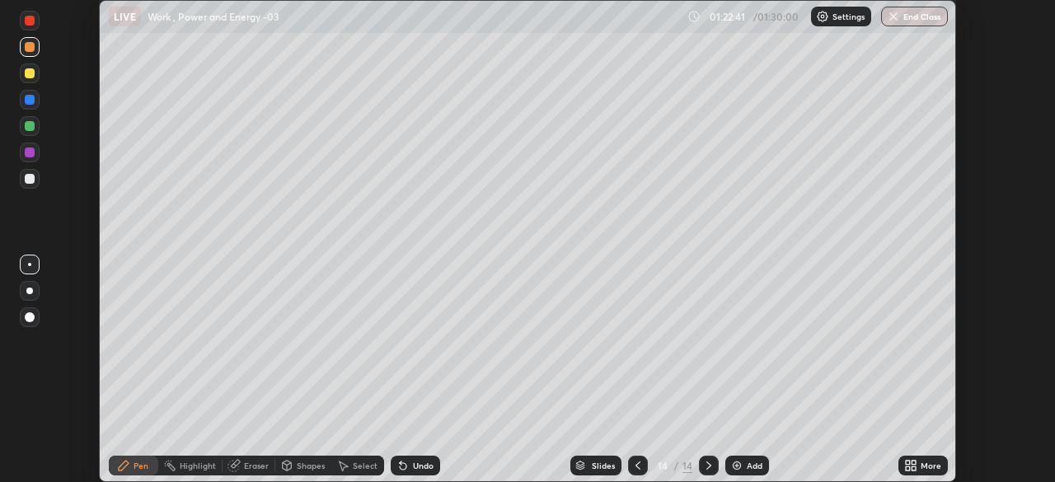
scroll to position [81913, 81340]
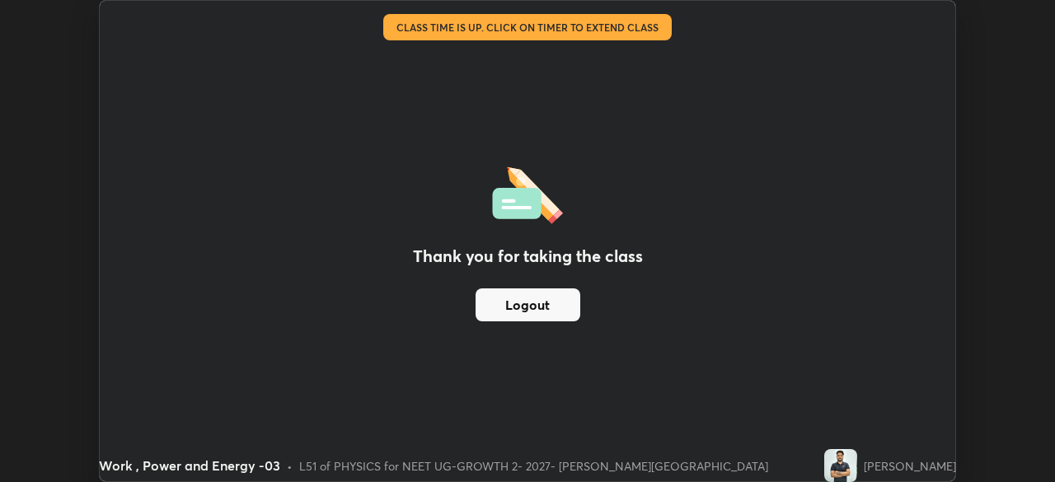
click at [529, 293] on button "Logout" at bounding box center [527, 304] width 105 height 33
